Goal: Complete application form

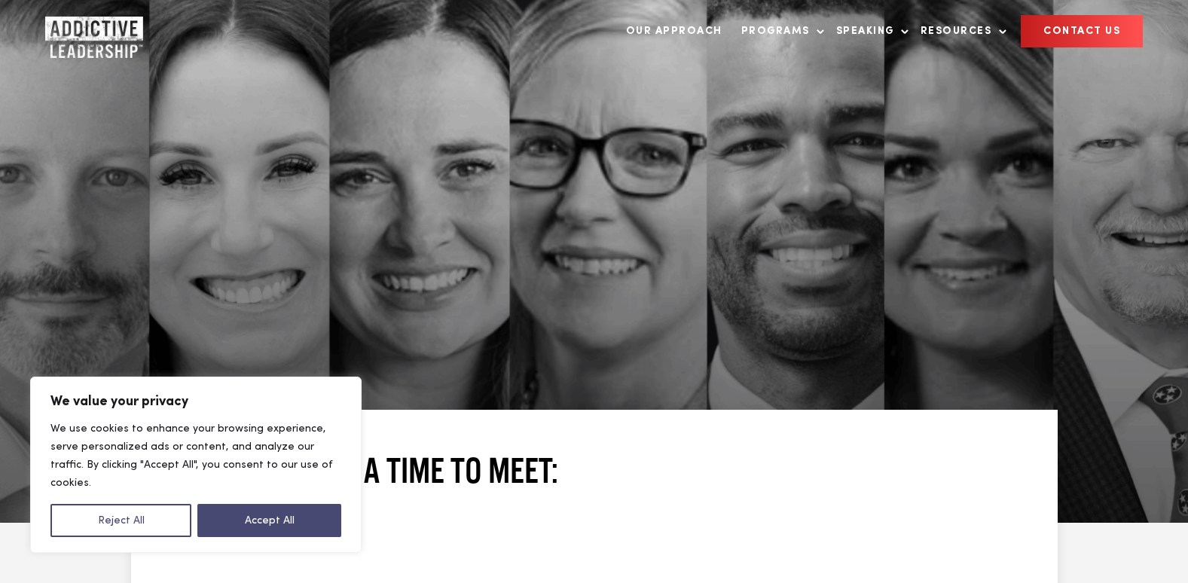
click at [306, 521] on button "Accept All" at bounding box center [269, 520] width 144 height 33
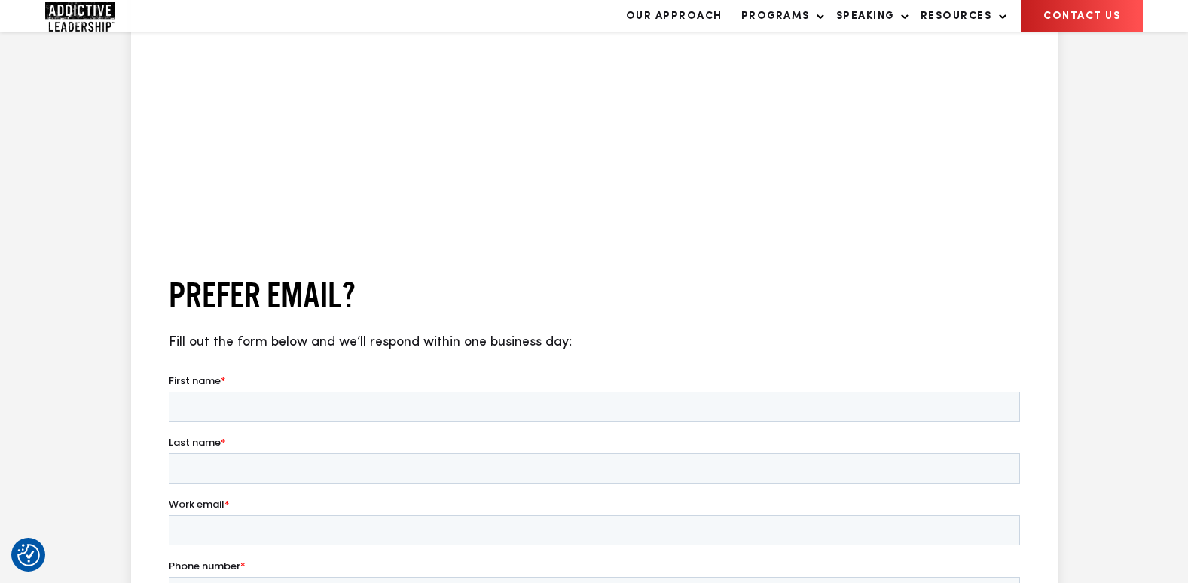
scroll to position [1130, 0]
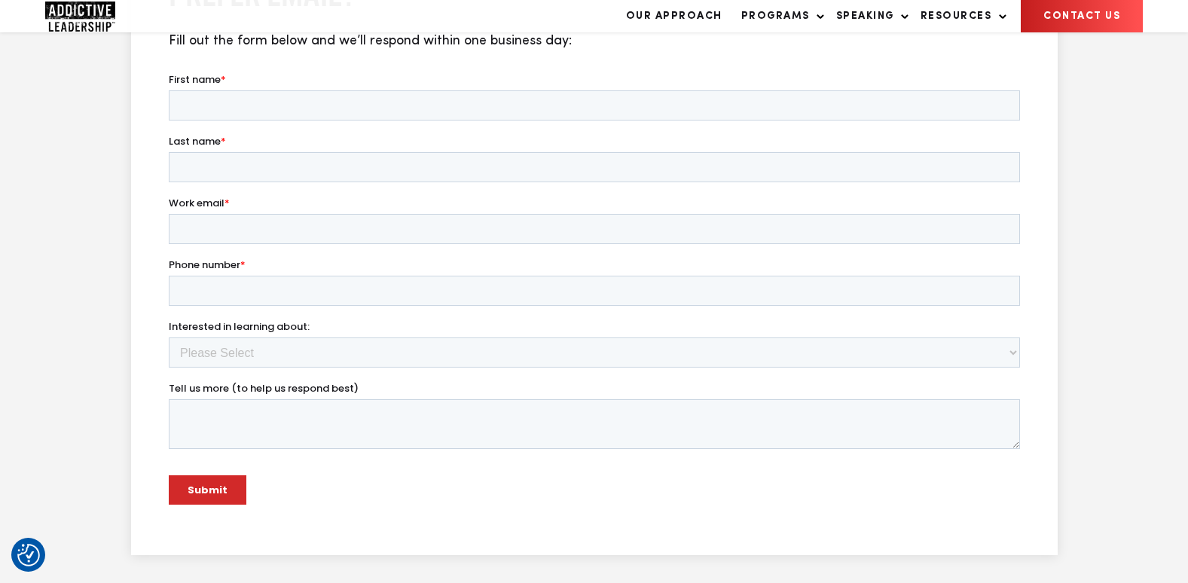
click at [1072, 32] on link "CONTACT US" at bounding box center [1081, 16] width 122 height 32
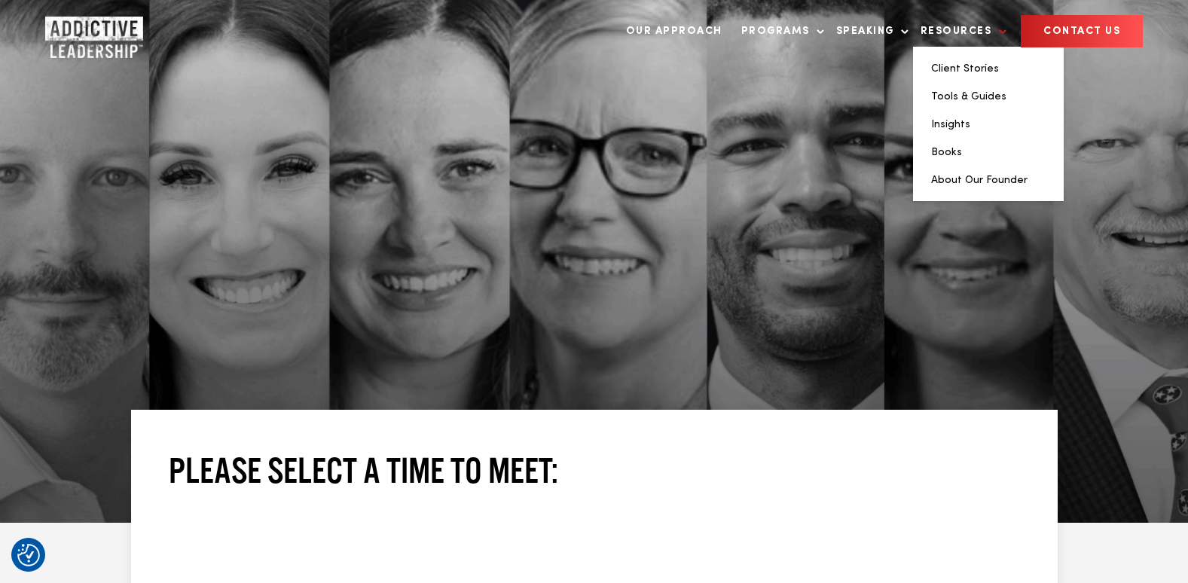
click at [988, 31] on link "Resources" at bounding box center [960, 31] width 94 height 31
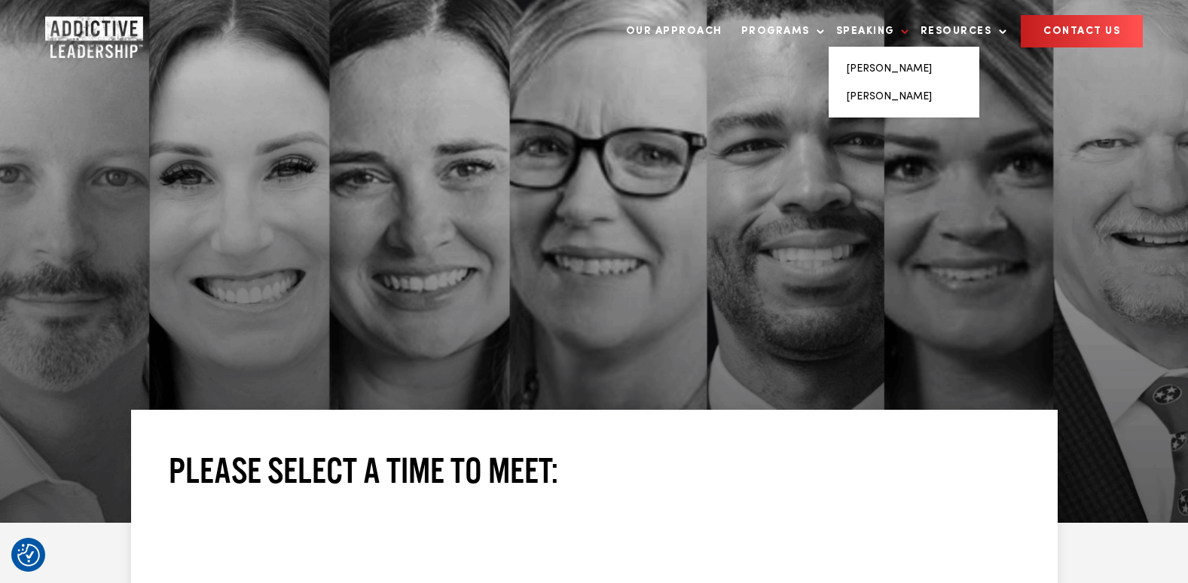
click at [893, 28] on link "Speaking" at bounding box center [868, 31] width 81 height 31
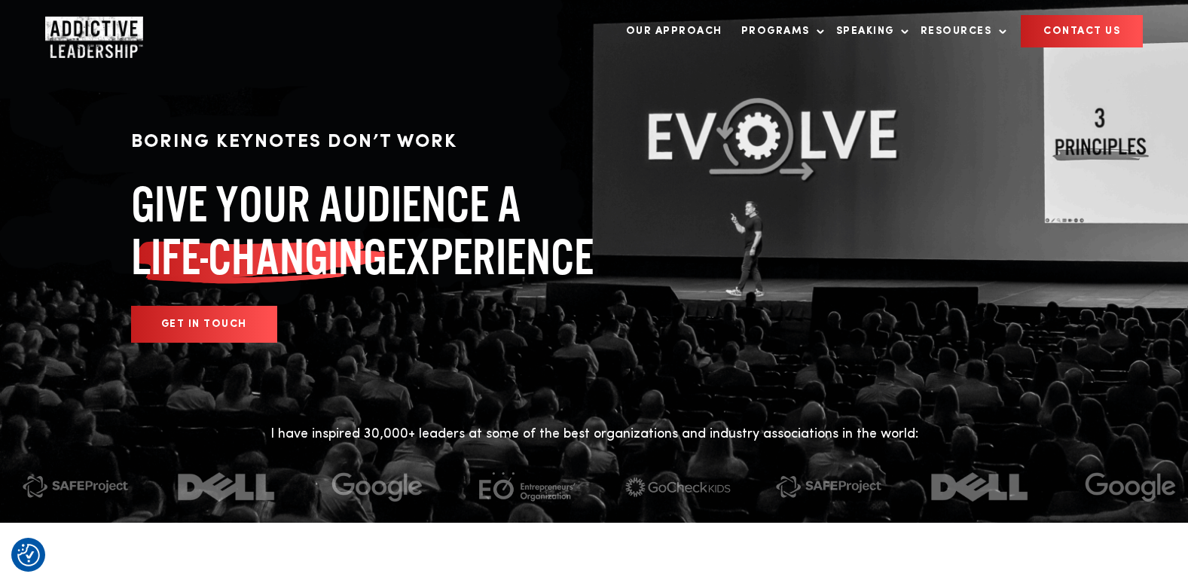
click at [816, 28] on link "Programs" at bounding box center [778, 31] width 91 height 31
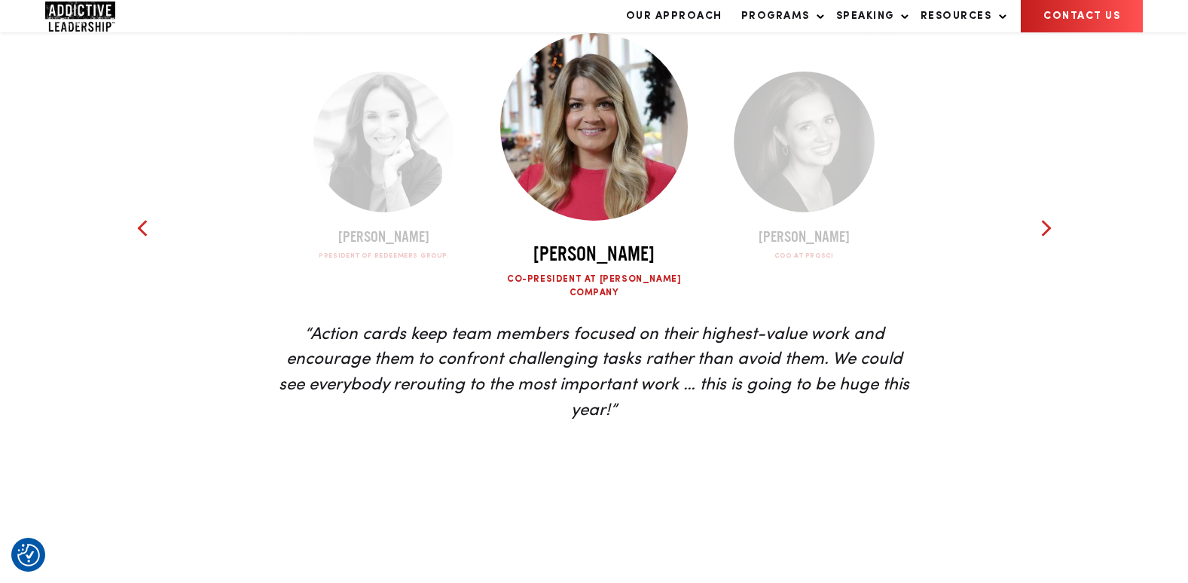
scroll to position [3765, 0]
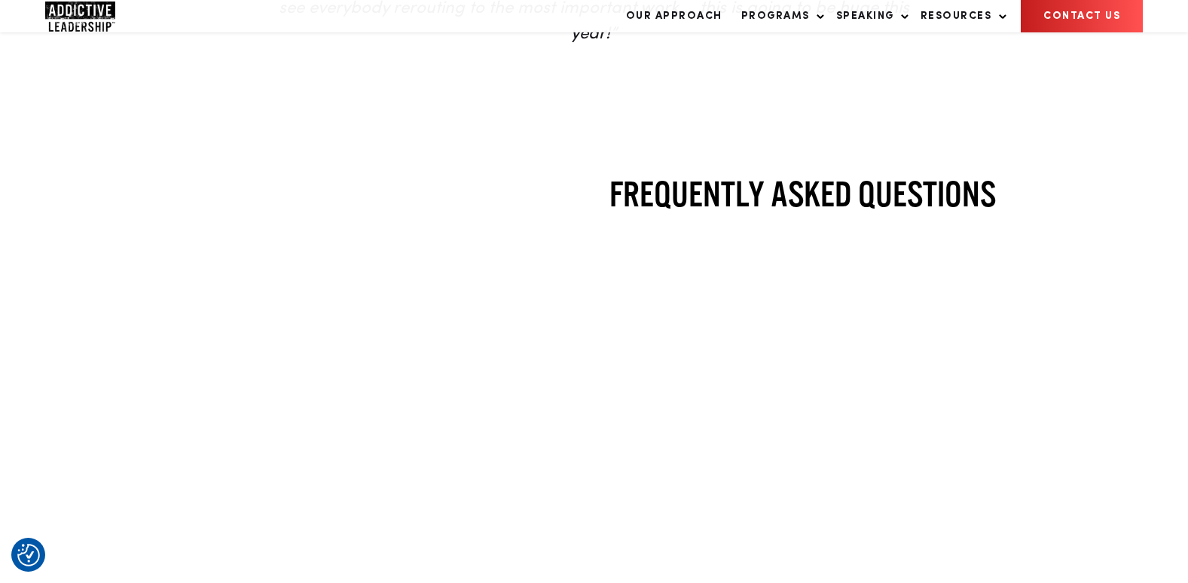
click at [1081, 32] on link "CONTACT US" at bounding box center [1081, 16] width 122 height 32
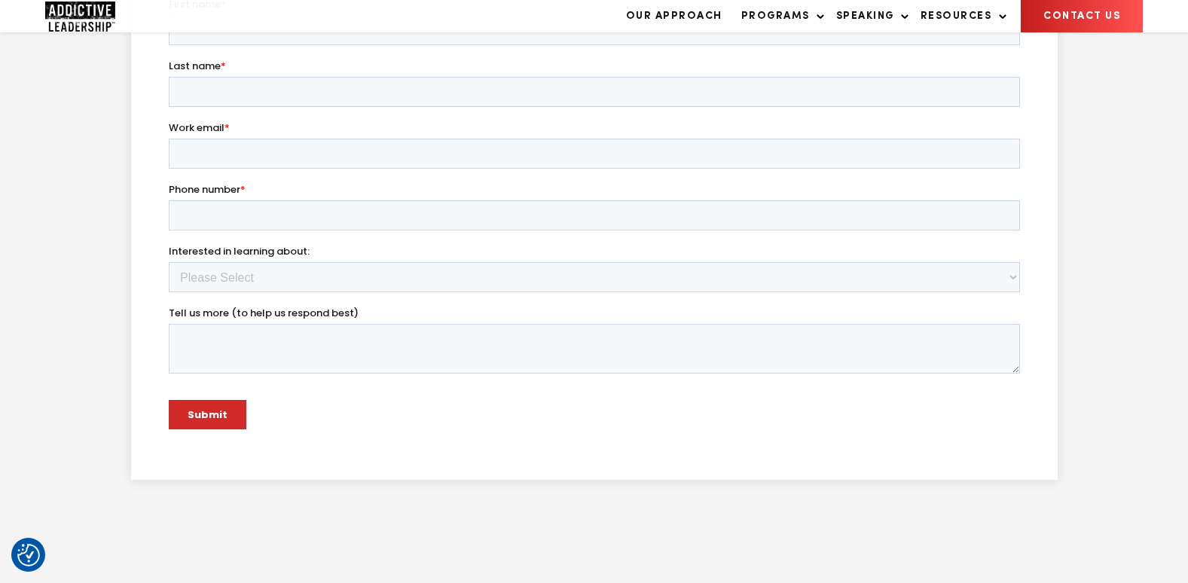
scroll to position [1490, 0]
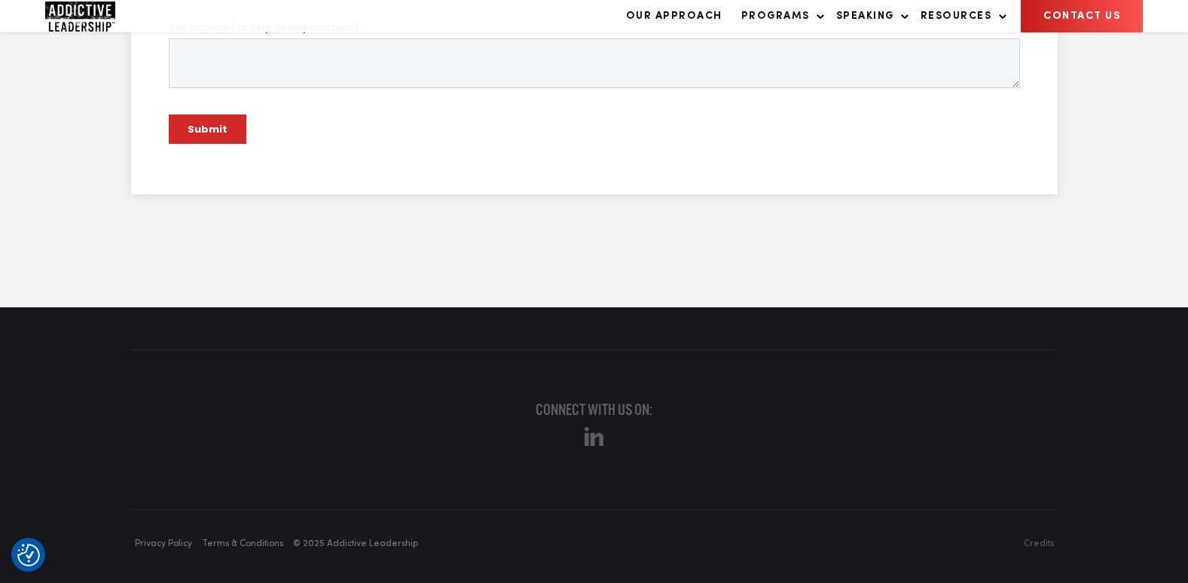
click at [608, 422] on div "Connect with us on:" at bounding box center [594, 429] width 956 height 59
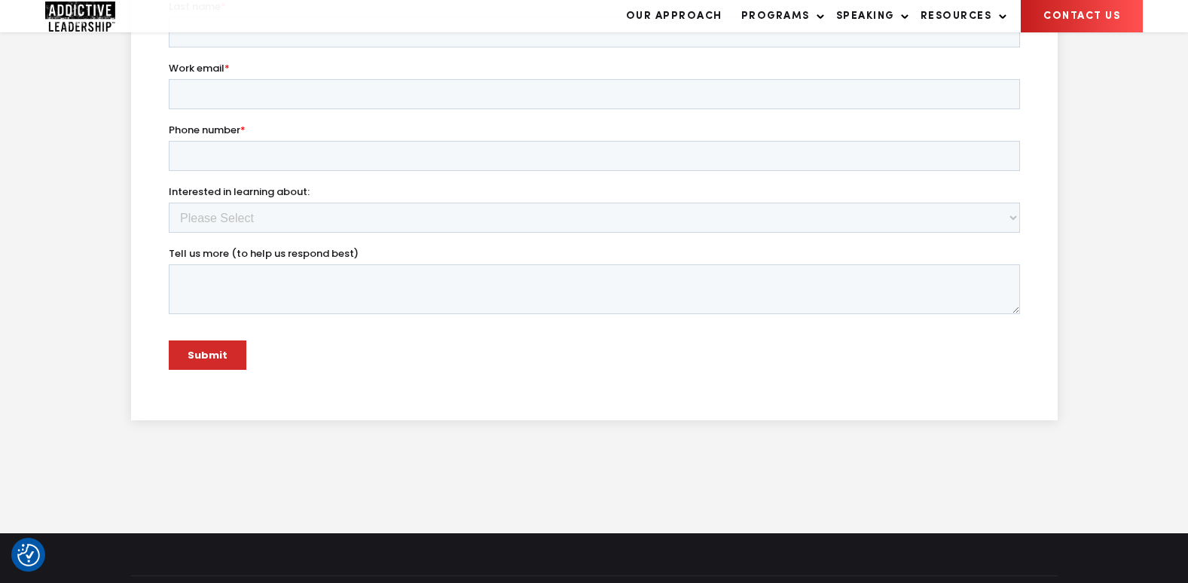
scroll to position [888, 0]
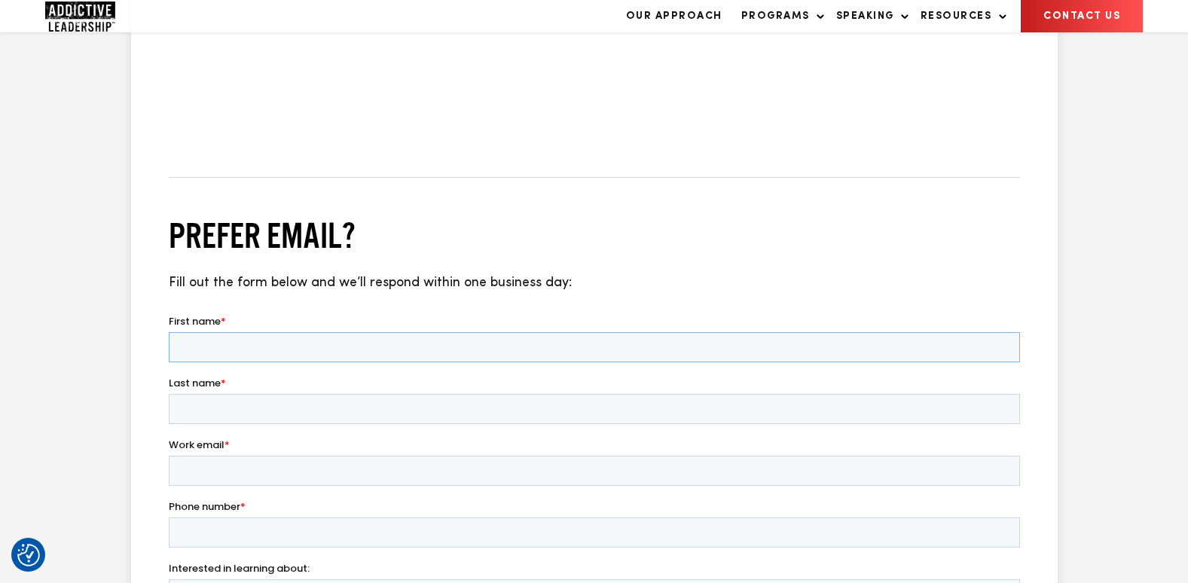
click at [297, 354] on input "First name *" at bounding box center [593, 347] width 851 height 30
type input "[PERSON_NAME]"
click at [223, 401] on input "Last name *" at bounding box center [593, 409] width 851 height 30
type input "[PERSON_NAME]"
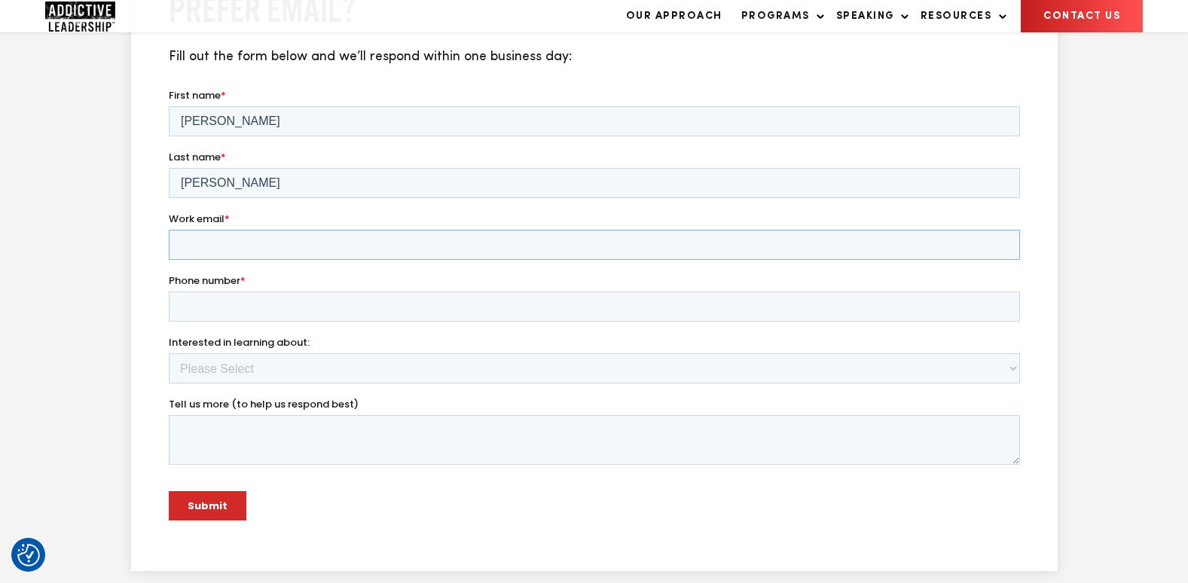
click at [218, 245] on input "Work email *" at bounding box center [593, 245] width 851 height 30
type input "[PERSON_NAME][EMAIL_ADDRESS][DOMAIN_NAME]"
click at [191, 300] on input "Phone number *" at bounding box center [593, 306] width 851 height 30
type input "18775615149"
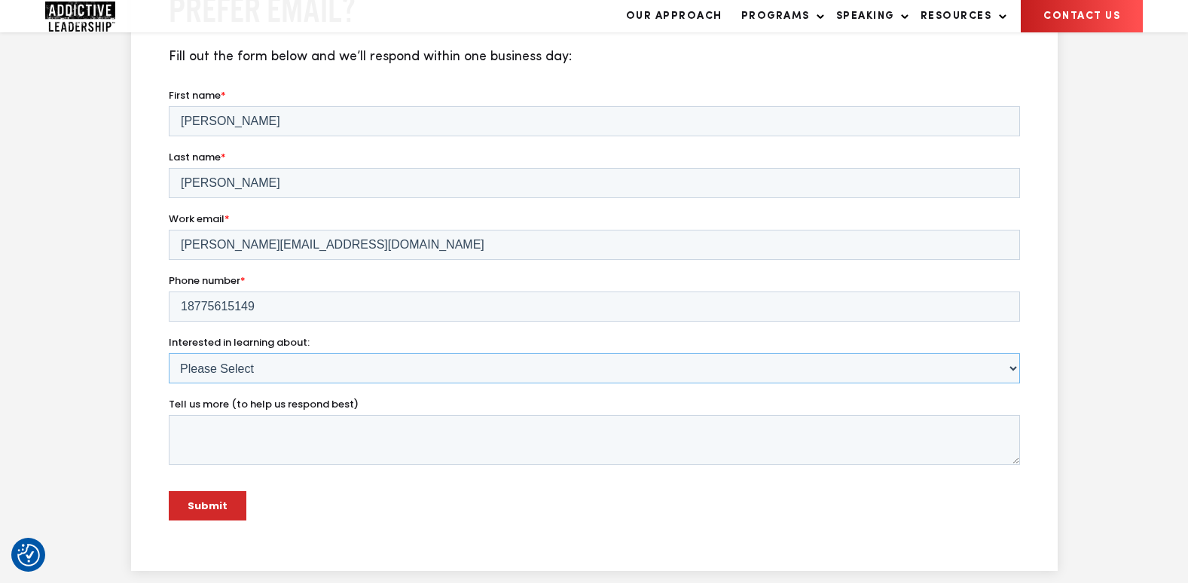
click at [210, 367] on select "Please Select Team Program Individual Program Speaking Other" at bounding box center [593, 368] width 851 height 30
select select "Other"
click at [168, 353] on select "Please Select Team Program Individual Program Speaking Other" at bounding box center [593, 368] width 851 height 30
click at [235, 432] on textarea "Tell us more (to help us respond best)" at bounding box center [593, 440] width 851 height 50
paste textarea "To Whom It May Concern: My name is [PERSON_NAME] with Universal Background Scre…"
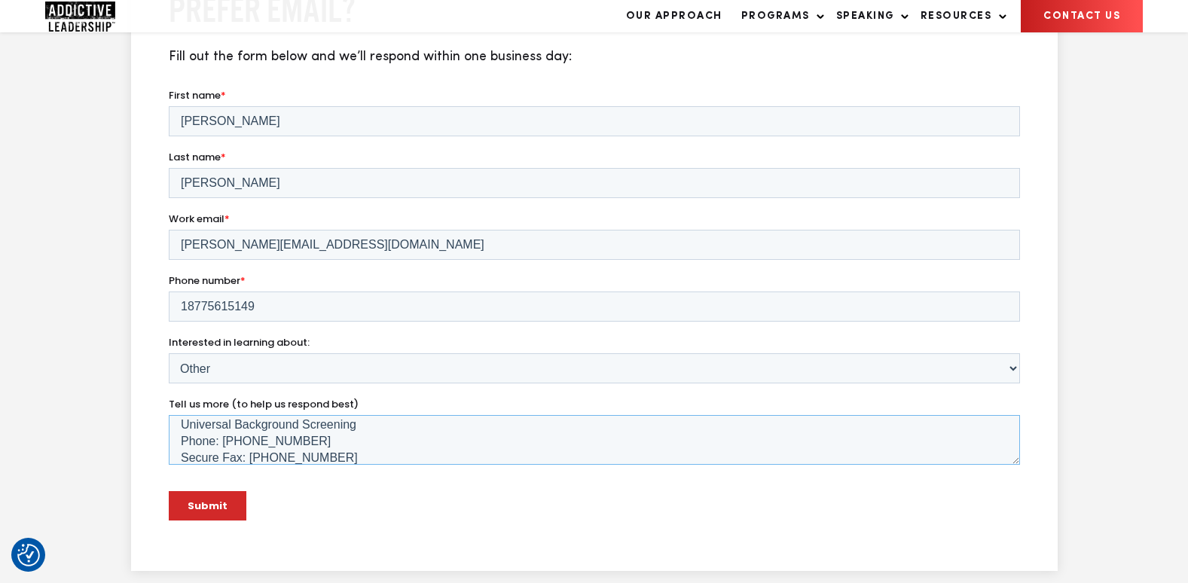
scroll to position [1189, 0]
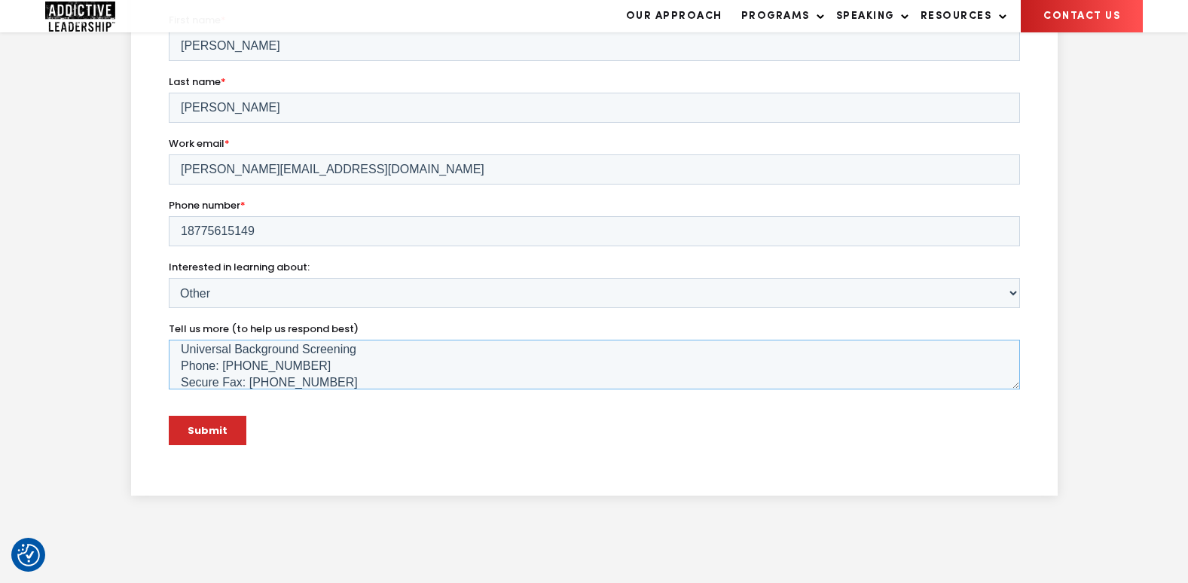
type textarea "To Whom It May Concern: My name is [PERSON_NAME] with Universal Background Scre…"
click at [213, 438] on input "Submit" at bounding box center [207, 430] width 78 height 29
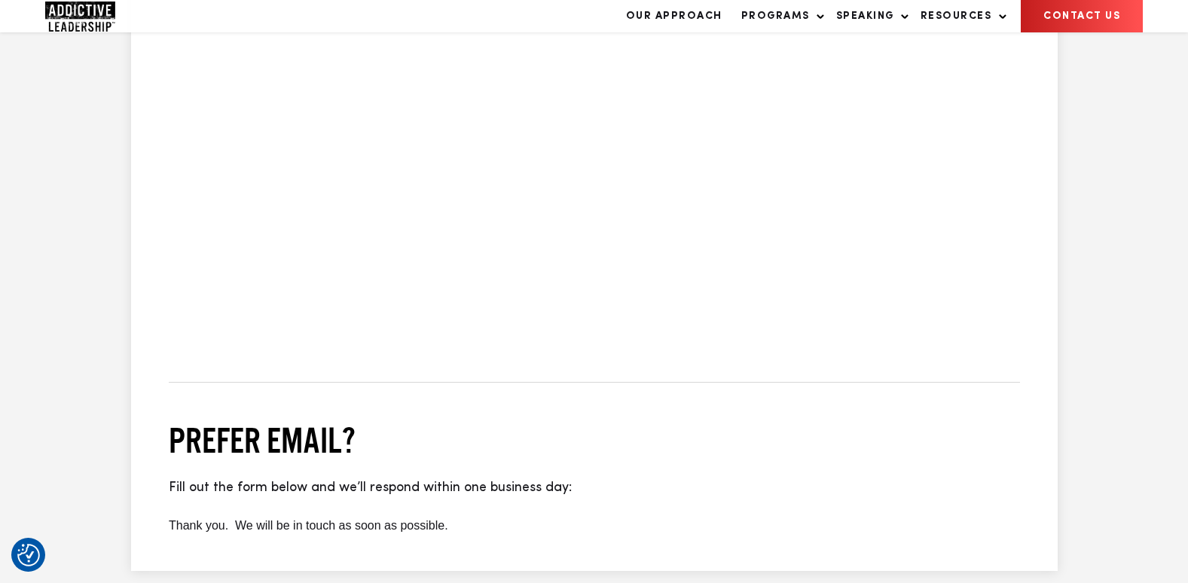
scroll to position [758, 0]
